Goal: Task Accomplishment & Management: Use online tool/utility

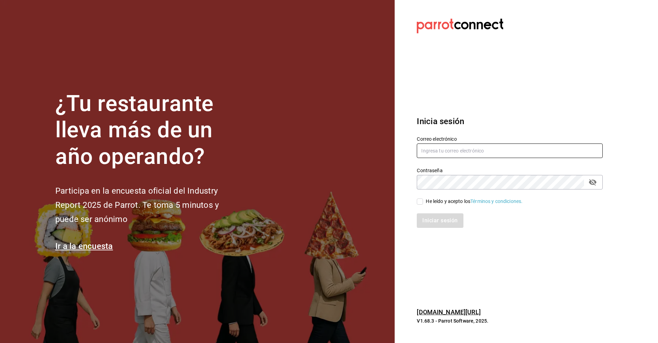
click at [449, 145] on input "text" at bounding box center [510, 150] width 186 height 15
type input "[PERSON_NAME][EMAIL_ADDRESS][DOMAIN_NAME]"
click at [417, 205] on label "He leído y acepto los Términos y condiciones." at bounding box center [470, 201] width 106 height 7
click at [417, 205] on input "He leído y acepto los Términos y condiciones." at bounding box center [420, 201] width 6 height 6
checkbox input "true"
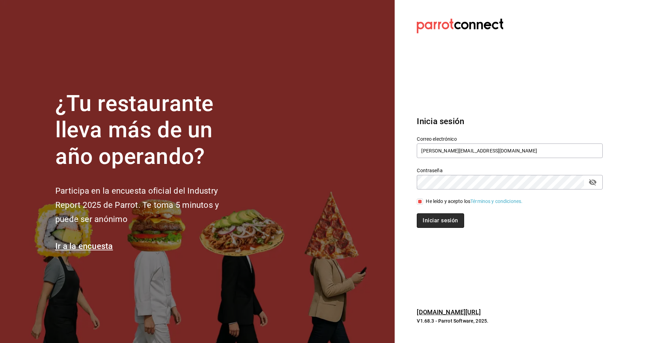
click at [424, 222] on button "Iniciar sesión" at bounding box center [440, 220] width 47 height 15
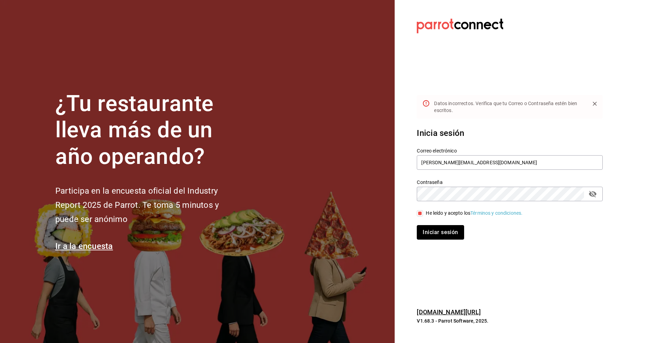
click at [429, 235] on button "Iniciar sesión" at bounding box center [440, 232] width 47 height 15
click at [591, 194] on icon "passwordField" at bounding box center [593, 194] width 8 height 7
click at [467, 161] on input "karla.cecy82@hotmil.com" at bounding box center [510, 162] width 186 height 15
type input "karla.cecy82@hotmail.com"
click at [447, 236] on button "Iniciar sesión" at bounding box center [440, 232] width 47 height 15
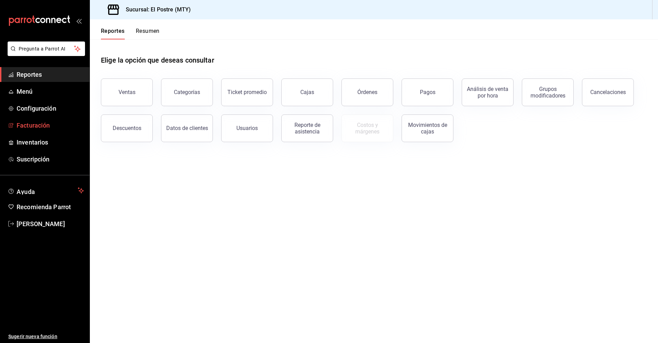
click at [38, 127] on span "Facturación" at bounding box center [50, 125] width 67 height 9
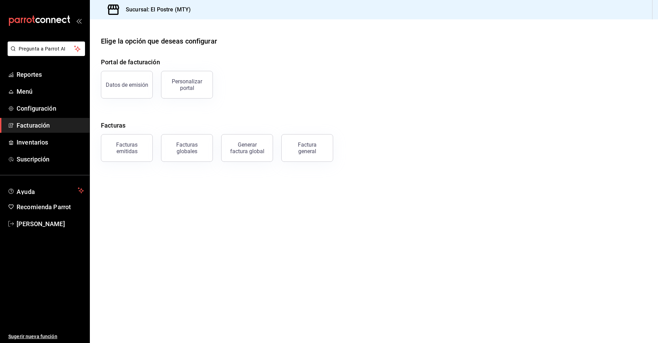
click at [303, 137] on button "Factura general" at bounding box center [307, 148] width 52 height 28
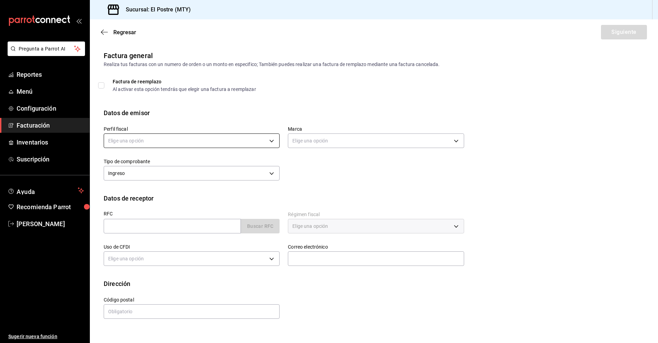
click at [131, 145] on body "Pregunta a Parrot AI Reportes Menú Configuración Facturación Inventarios Suscri…" at bounding box center [329, 171] width 658 height 343
click at [47, 127] on div at bounding box center [329, 171] width 658 height 343
click at [28, 124] on span "Facturación" at bounding box center [50, 125] width 67 height 9
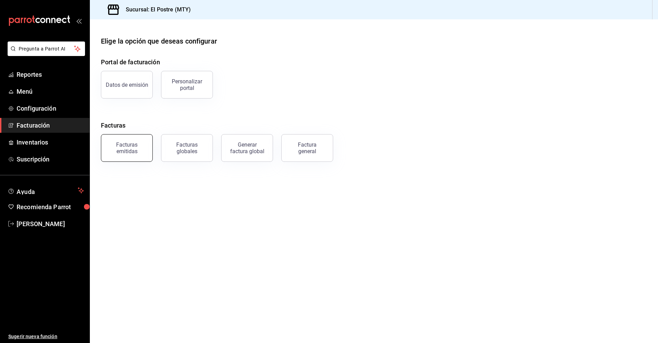
click at [110, 151] on div "Facturas emitidas" at bounding box center [126, 147] width 43 height 13
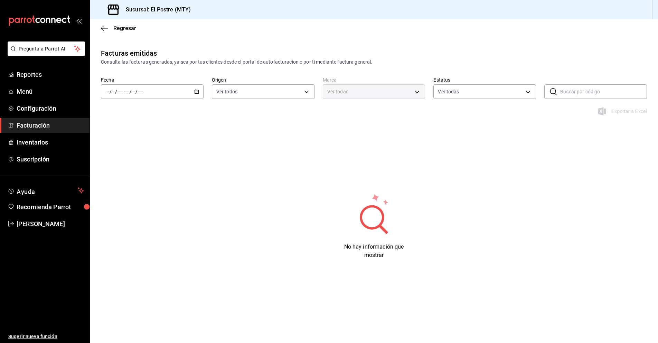
type input "ORDER_INVOICE,GENERAL_INVOICE"
type input "ACTIVE,PENDING_CANCELLATION,CANCELLED,PRE_CANCELLED"
type input "7fc87085-403c-4262-bb73-6768f4799aba"
click at [118, 86] on div "/ / - / /" at bounding box center [152, 91] width 103 height 15
click at [122, 108] on li "Hoy" at bounding box center [133, 113] width 65 height 16
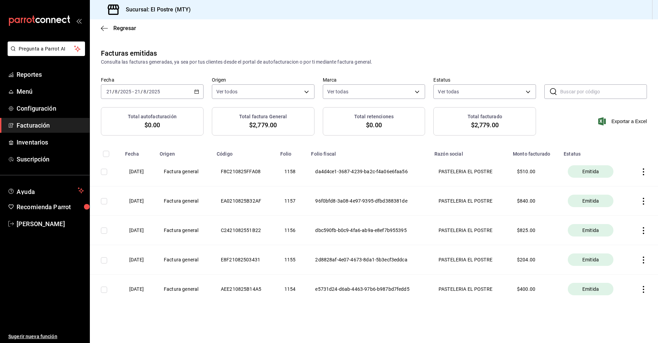
click at [39, 126] on span "Facturación" at bounding box center [50, 125] width 67 height 9
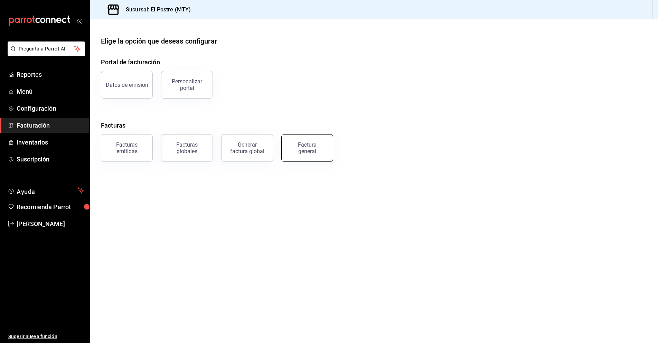
click at [308, 150] on div "Factura general" at bounding box center [307, 147] width 35 height 13
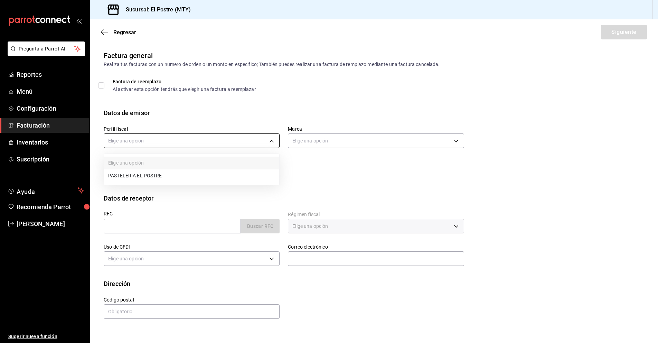
click at [176, 142] on body "Pregunta a Parrot AI Reportes Menú Configuración Facturación Inventarios Suscri…" at bounding box center [329, 171] width 658 height 343
click at [151, 177] on li "PASTELERIA EL POSTRE" at bounding box center [191, 175] width 175 height 13
type input "aa87a53a-ee9c-428e-8ec6-c87af9adf2f7"
type input "7fc87085-403c-4262-bb73-6768f4799aba"
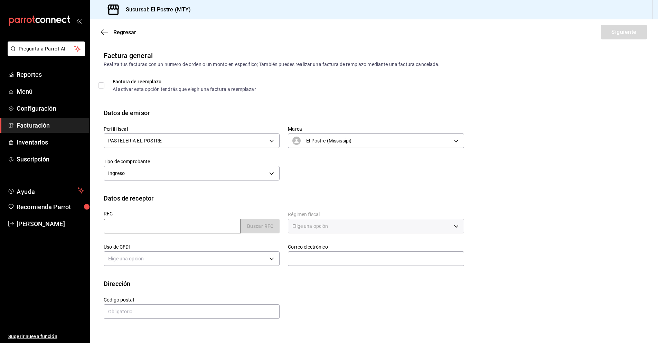
click at [149, 226] on input "text" at bounding box center [172, 226] width 137 height 15
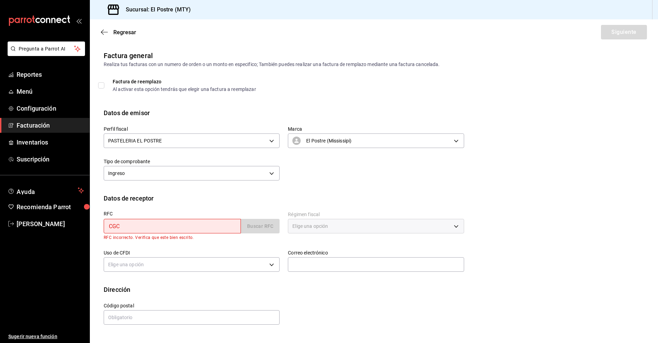
type input "CGC9003015B6"
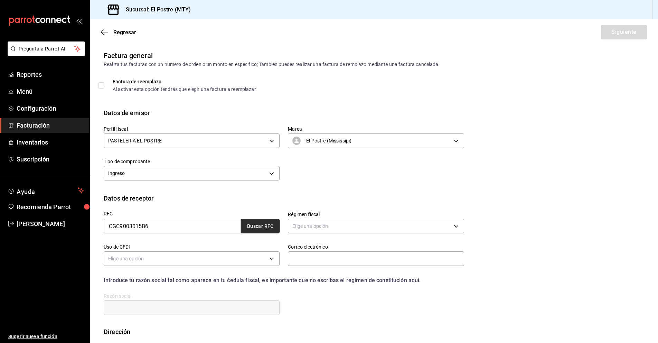
click at [249, 225] on button "Buscar RFC" at bounding box center [260, 226] width 39 height 15
type input "[PERSON_NAME][EMAIL_ADDRESS][DOMAIN_NAME]"
type input "11040"
type input "[PERSON_NAME], [PERSON_NAME] Y [PERSON_NAME]"
type input "601"
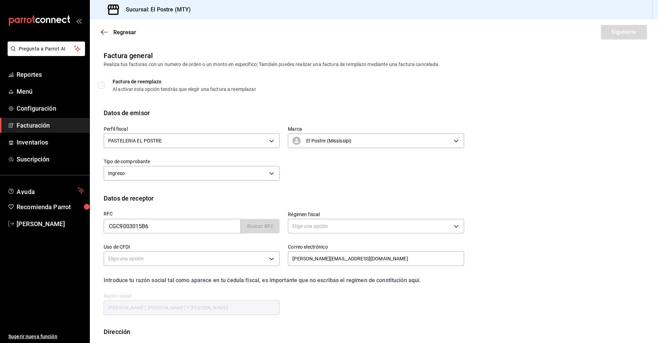
type input "G03"
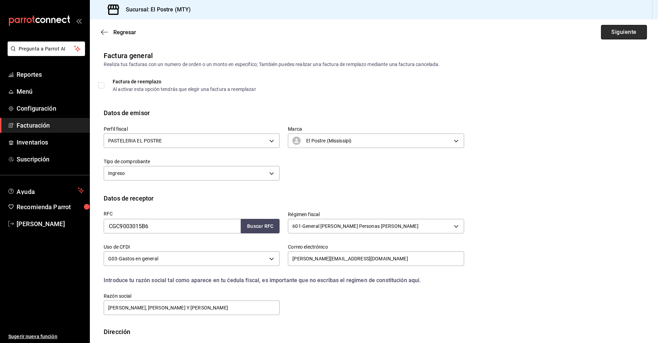
click at [608, 36] on button "Siguiente" at bounding box center [624, 32] width 46 height 15
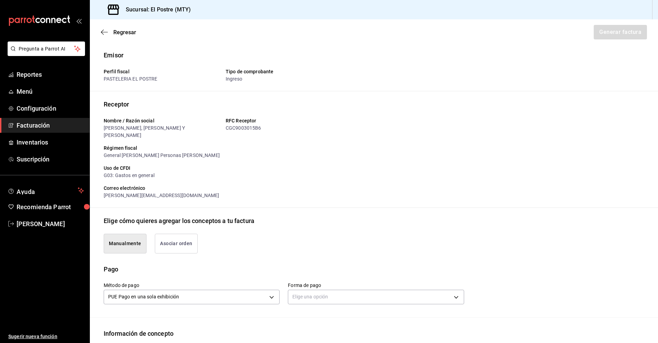
click at [164, 237] on button "Asociar orden" at bounding box center [176, 244] width 43 height 20
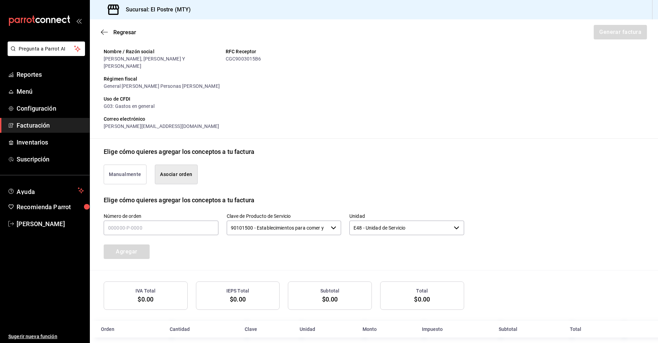
scroll to position [70, 0]
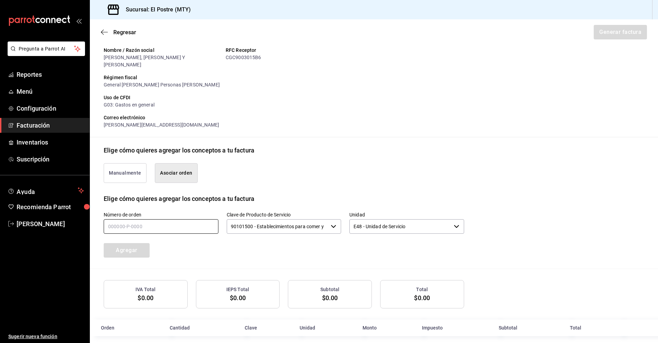
click at [166, 221] on input "text" at bounding box center [161, 226] width 115 height 15
type input "200825-p-0032"
click at [270, 221] on input "90101500 - Establecimientos para comer y beber" at bounding box center [278, 226] width 102 height 15
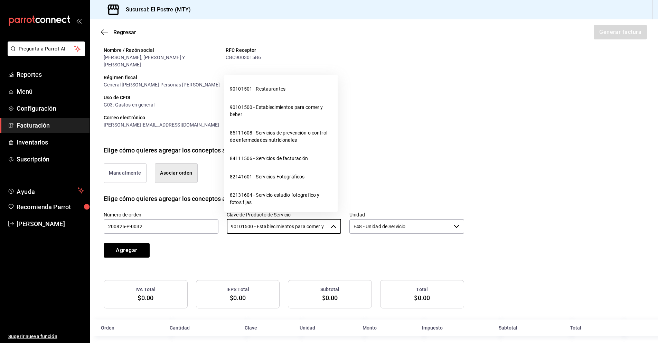
scroll to position [242, 0]
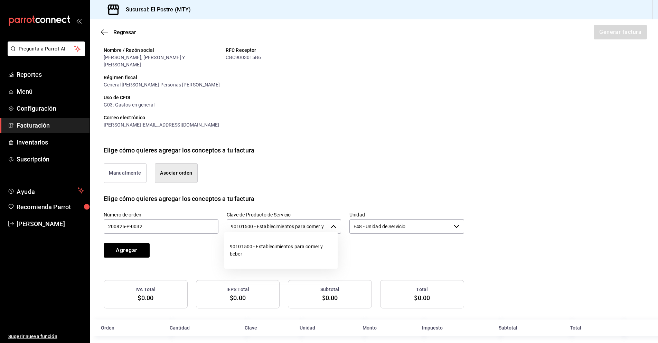
click at [332, 222] on div "90101500 - Establecimientos para comer y beber ​" at bounding box center [284, 226] width 115 height 15
click at [198, 225] on input "200825-p-0032" at bounding box center [161, 226] width 115 height 15
click at [321, 220] on input "90101500 - Establecimientos para comer y beber" at bounding box center [278, 226] width 102 height 15
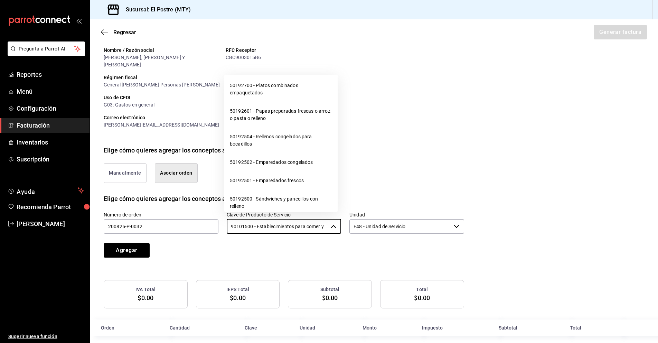
scroll to position [6840, 0]
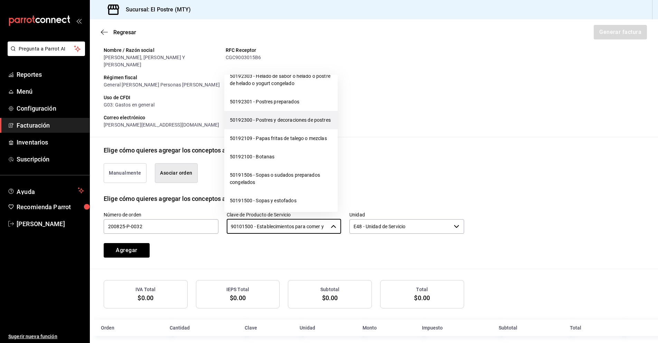
click at [276, 129] on li "50192300 - Postres y decoraciones de postres" at bounding box center [280, 120] width 113 height 18
type input "50192300 - Postres y decoraciones de postres"
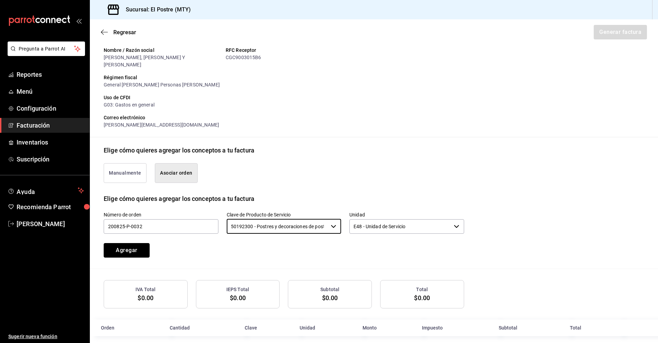
click at [140, 243] on button "Agregar" at bounding box center [127, 250] width 46 height 15
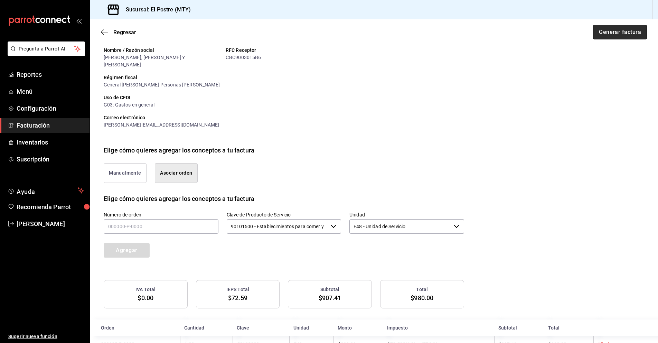
click at [599, 32] on button "Generar factura" at bounding box center [620, 32] width 54 height 15
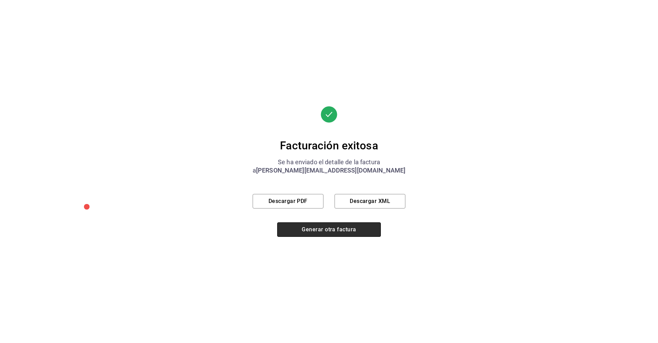
click at [322, 236] on button "Generar otra factura" at bounding box center [329, 229] width 104 height 15
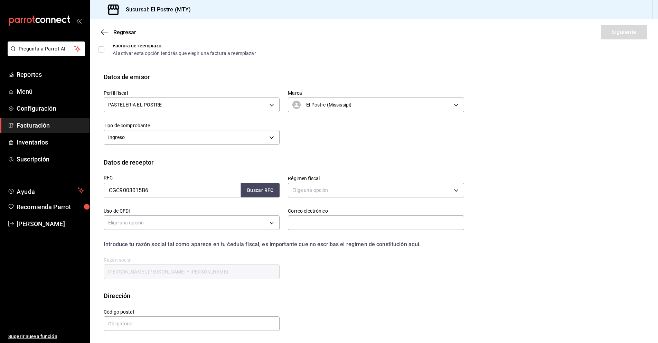
scroll to position [0, 0]
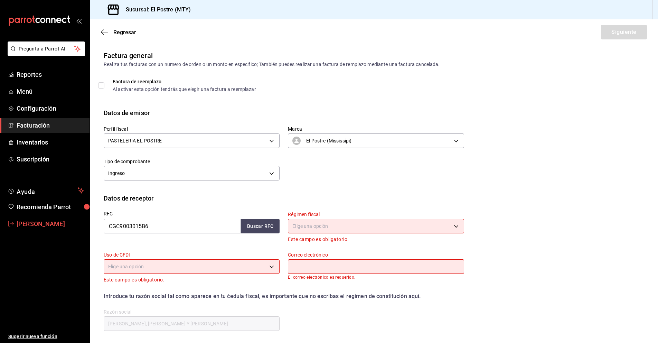
click at [26, 220] on span "[PERSON_NAME]" at bounding box center [50, 223] width 67 height 9
